Goal: Navigation & Orientation: Find specific page/section

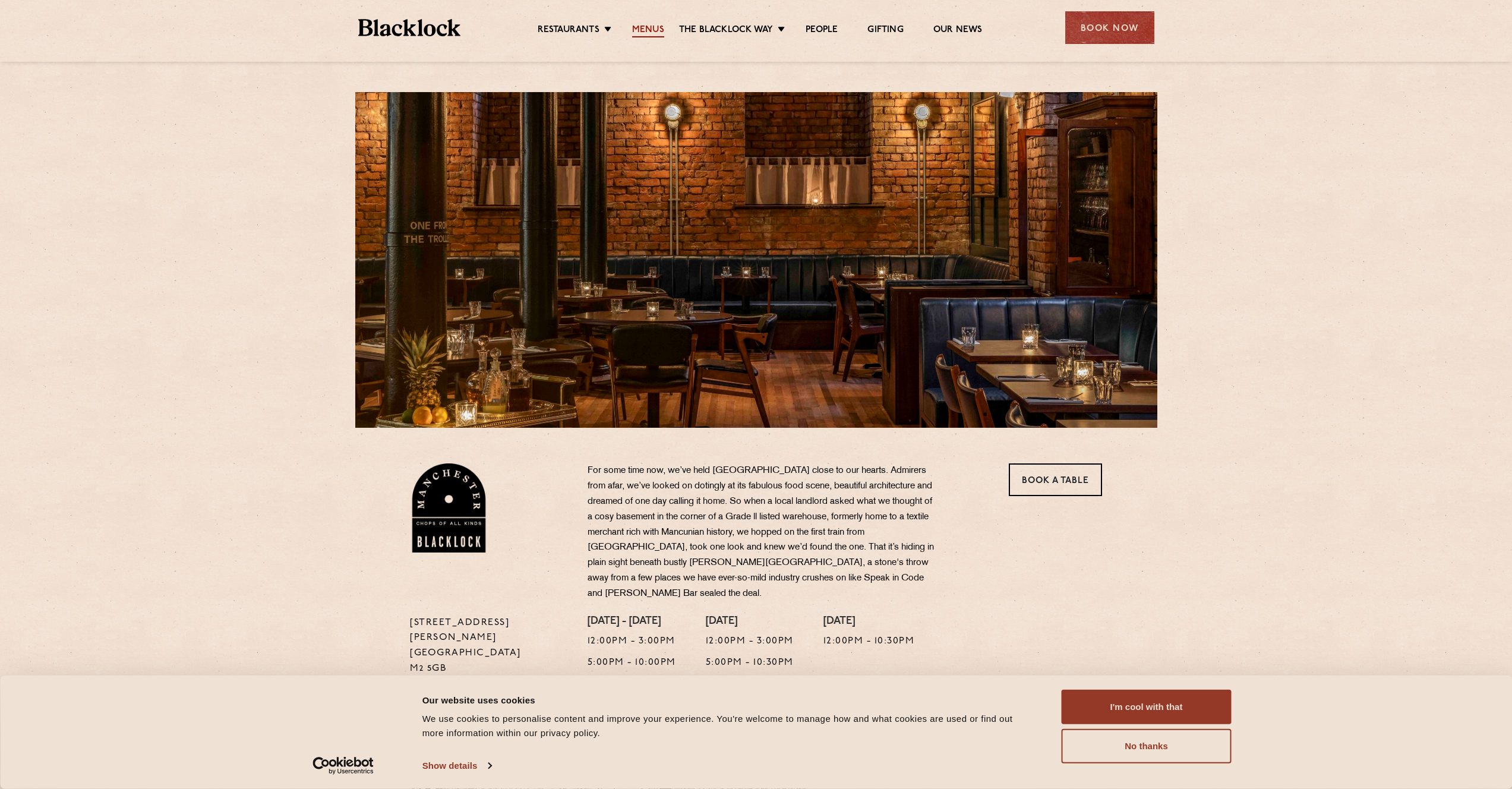
click at [635, 32] on link "Menus" at bounding box center [648, 31] width 32 height 13
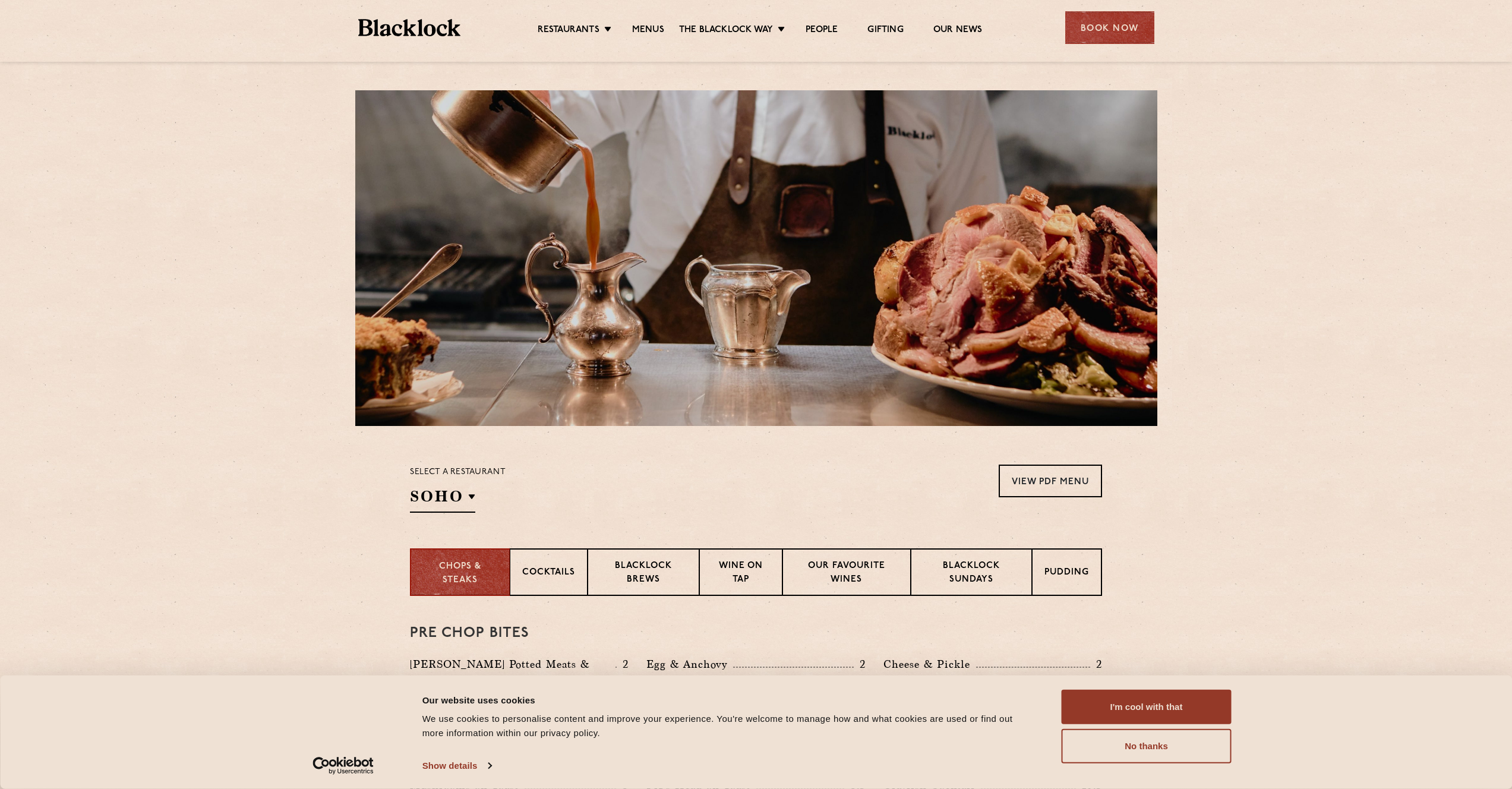
scroll to position [3, 0]
click at [1148, 701] on button "I'm cool with that" at bounding box center [1147, 707] width 170 height 35
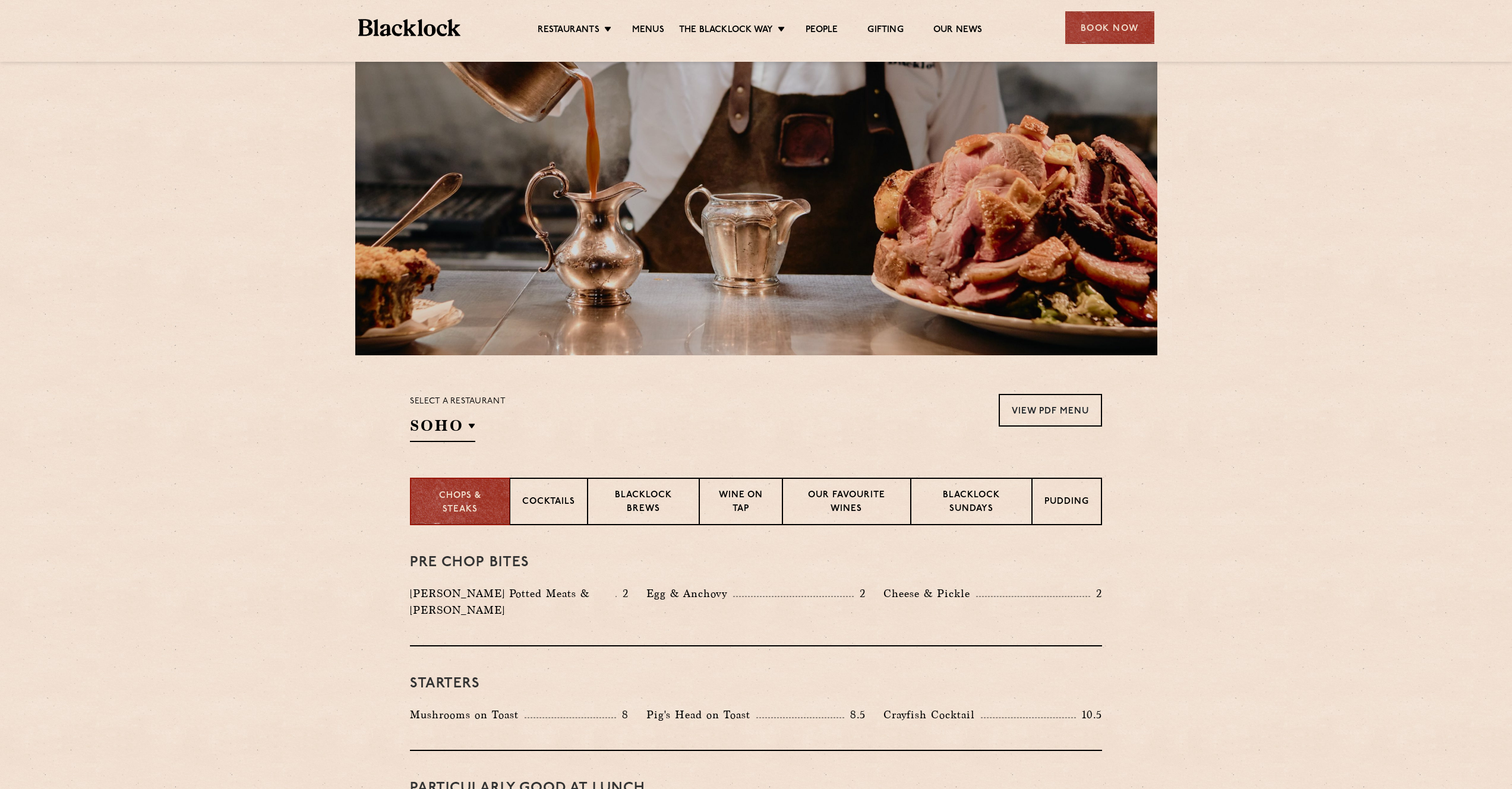
scroll to position [0, 0]
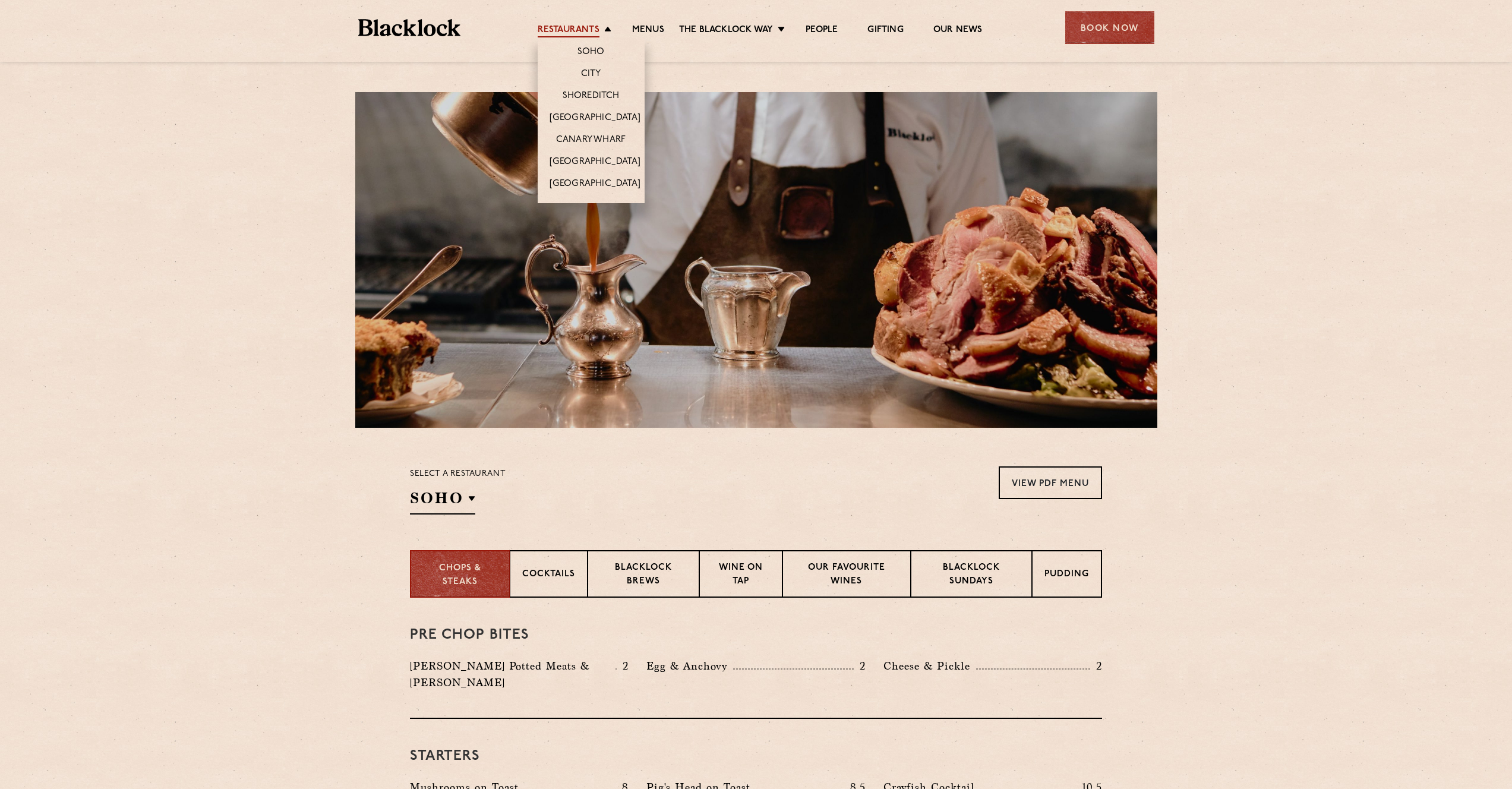
click at [553, 24] on link "Restaurants" at bounding box center [568, 31] width 62 height 13
